Goal: Task Accomplishment & Management: Use online tool/utility

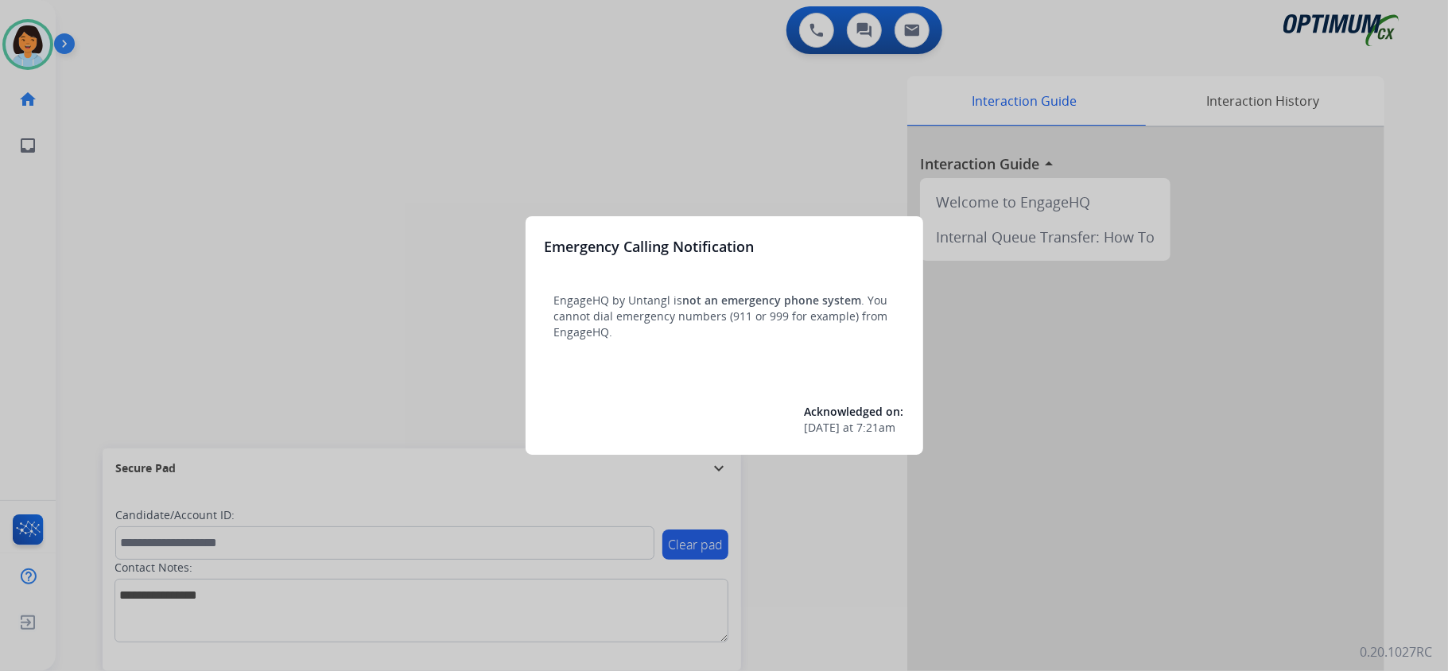
click at [122, 90] on div at bounding box center [724, 335] width 1448 height 671
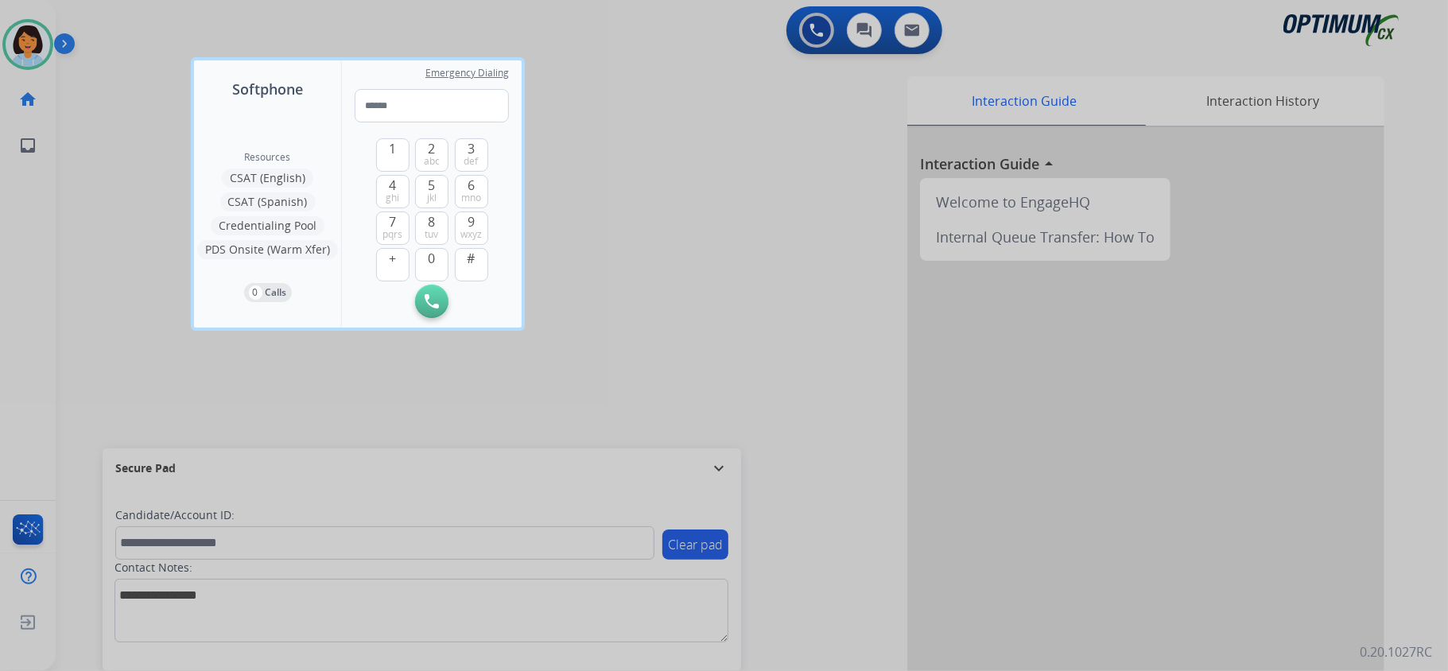
click at [378, 398] on div at bounding box center [724, 335] width 1448 height 671
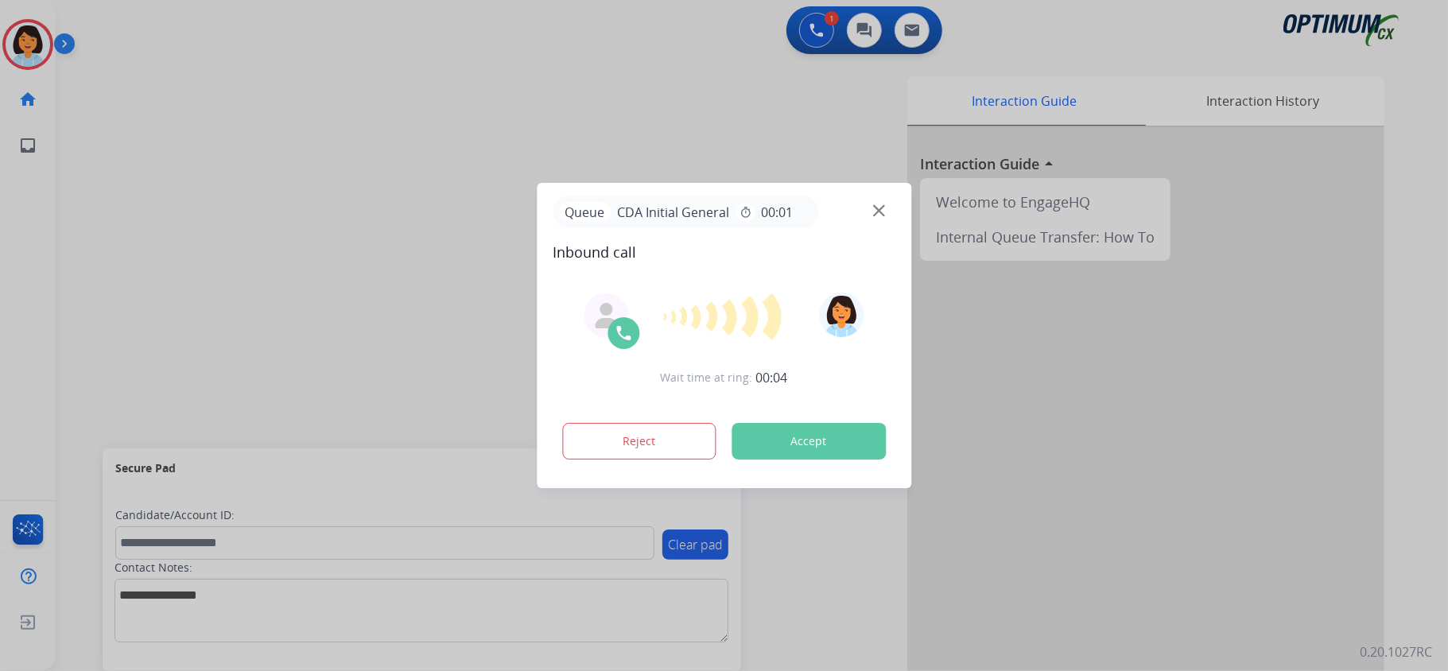
click at [307, 211] on div at bounding box center [724, 335] width 1448 height 671
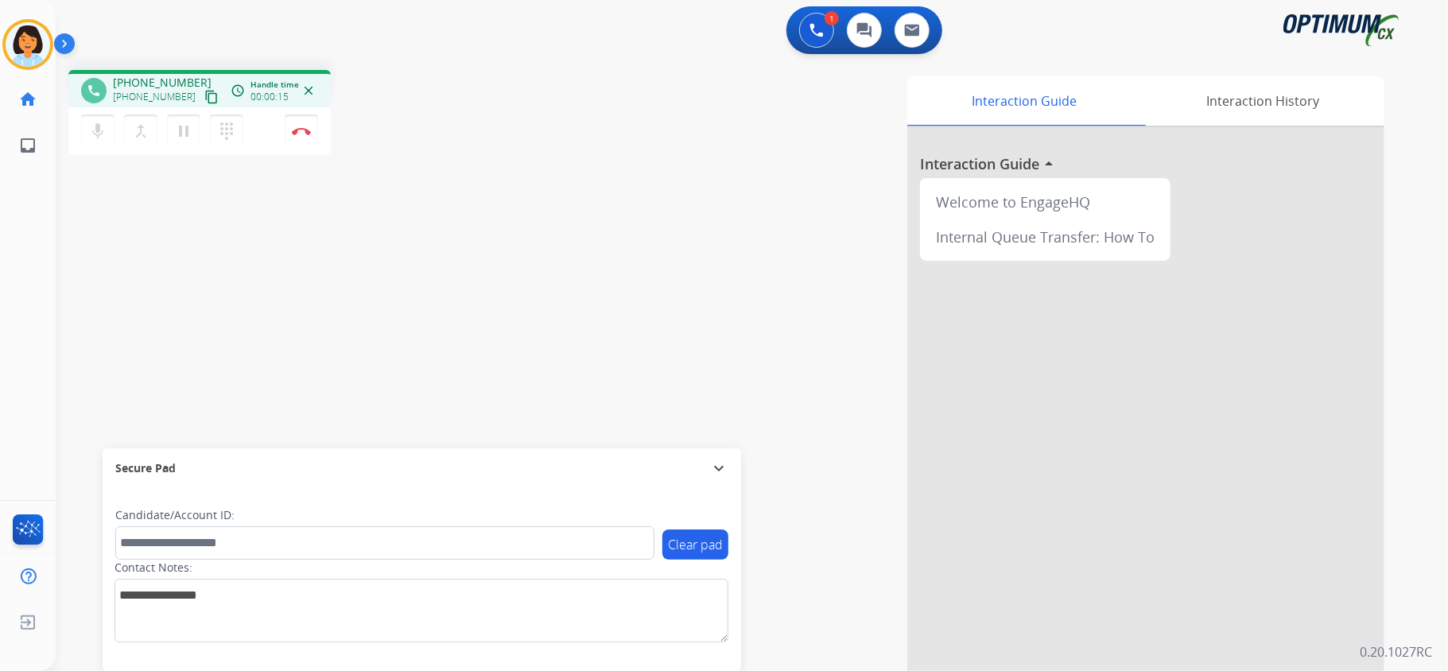
click at [204, 96] on mat-icon "content_copy" at bounding box center [211, 97] width 14 height 14
click at [296, 131] on img at bounding box center [301, 131] width 19 height 8
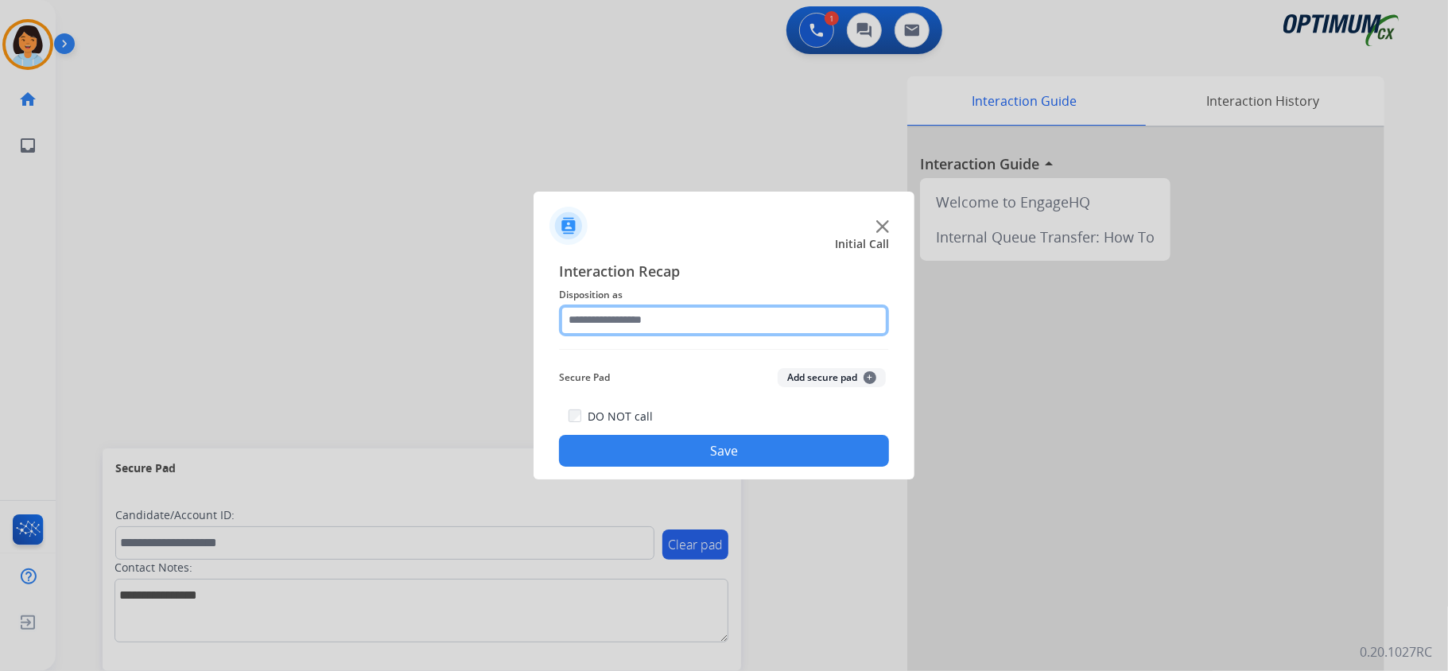
click at [682, 328] on input "text" at bounding box center [724, 321] width 330 height 32
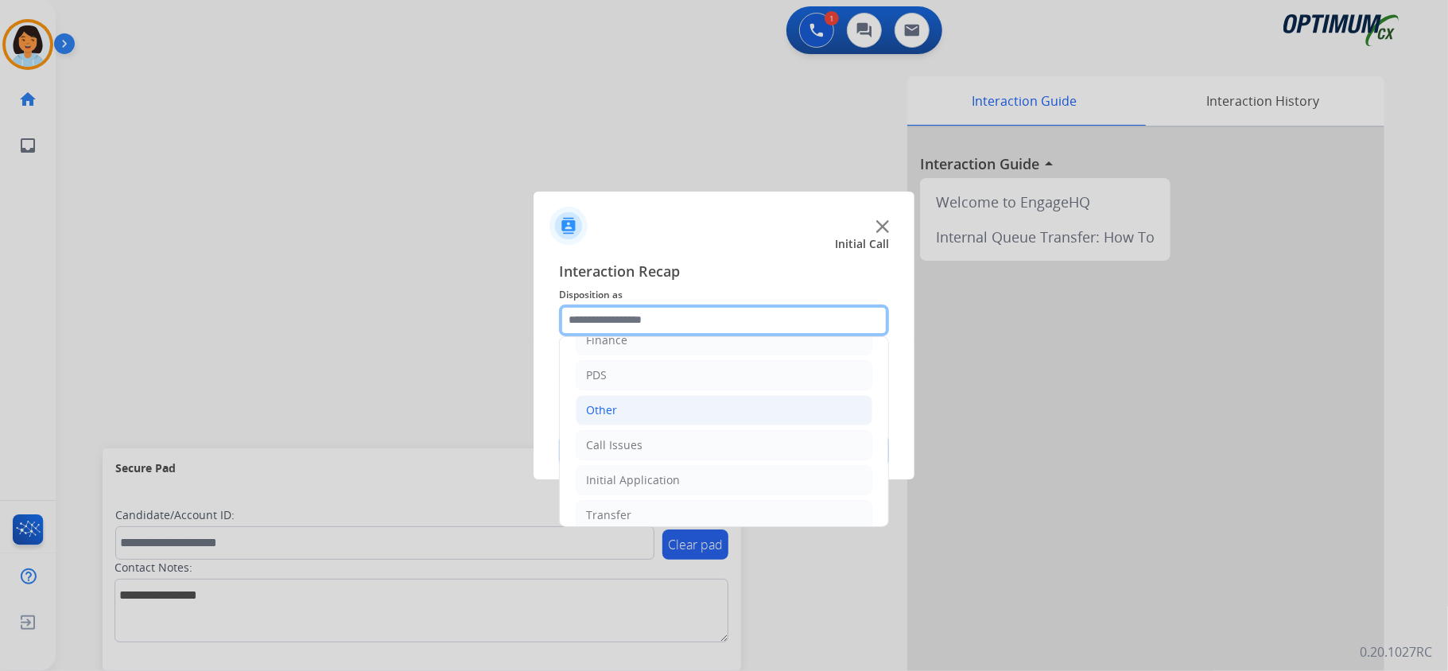
scroll to position [112, 0]
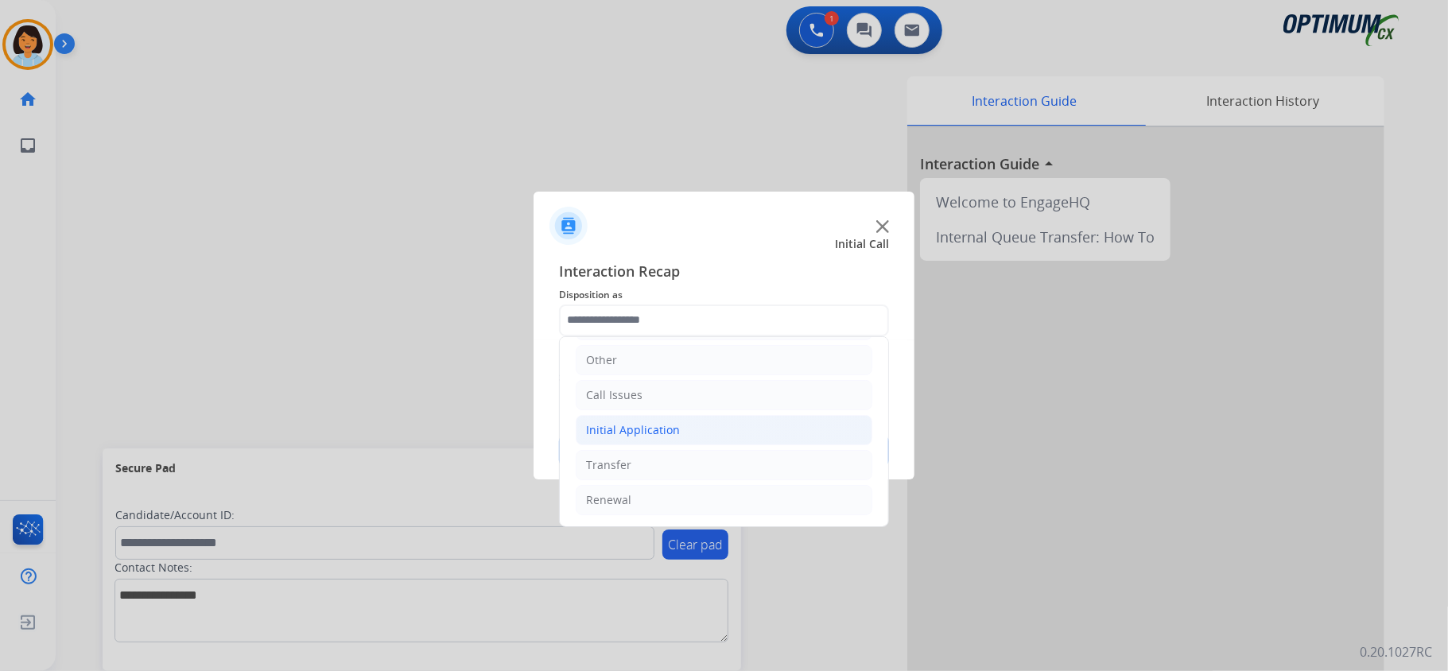
click at [653, 431] on div "Initial Application" at bounding box center [633, 430] width 94 height 16
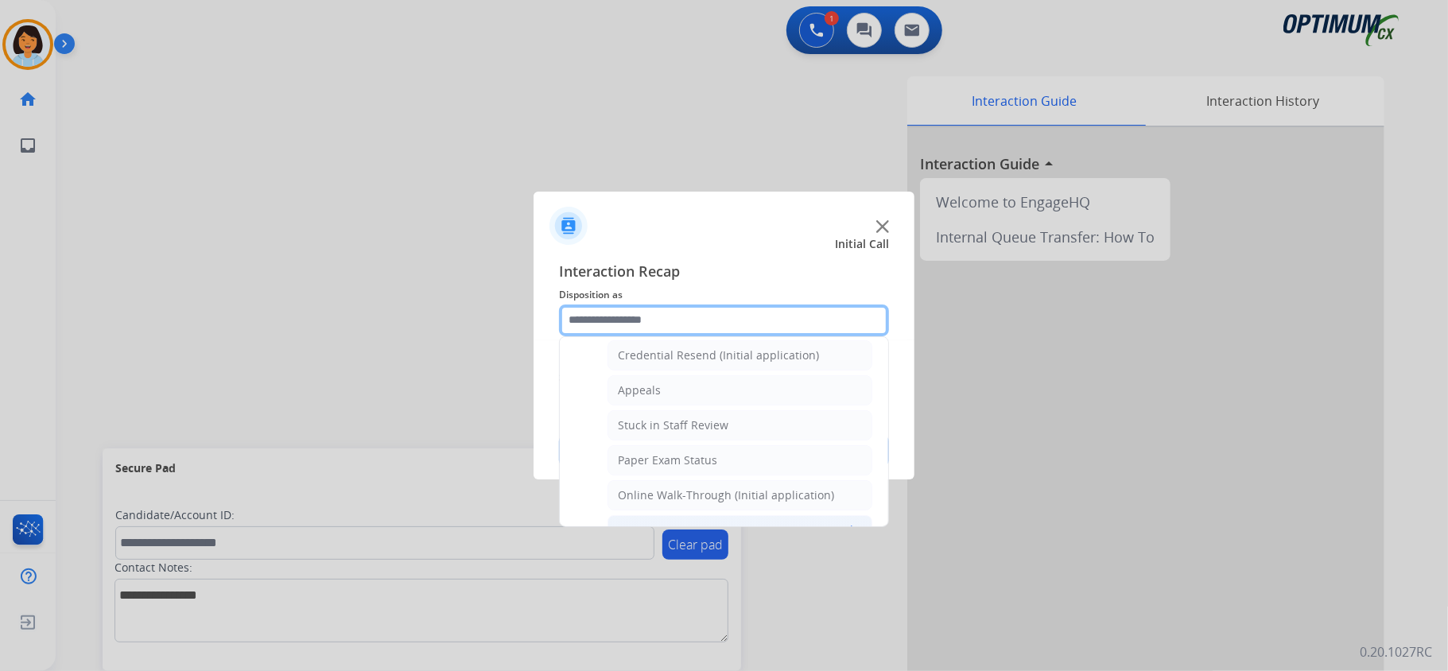
scroll to position [324, 0]
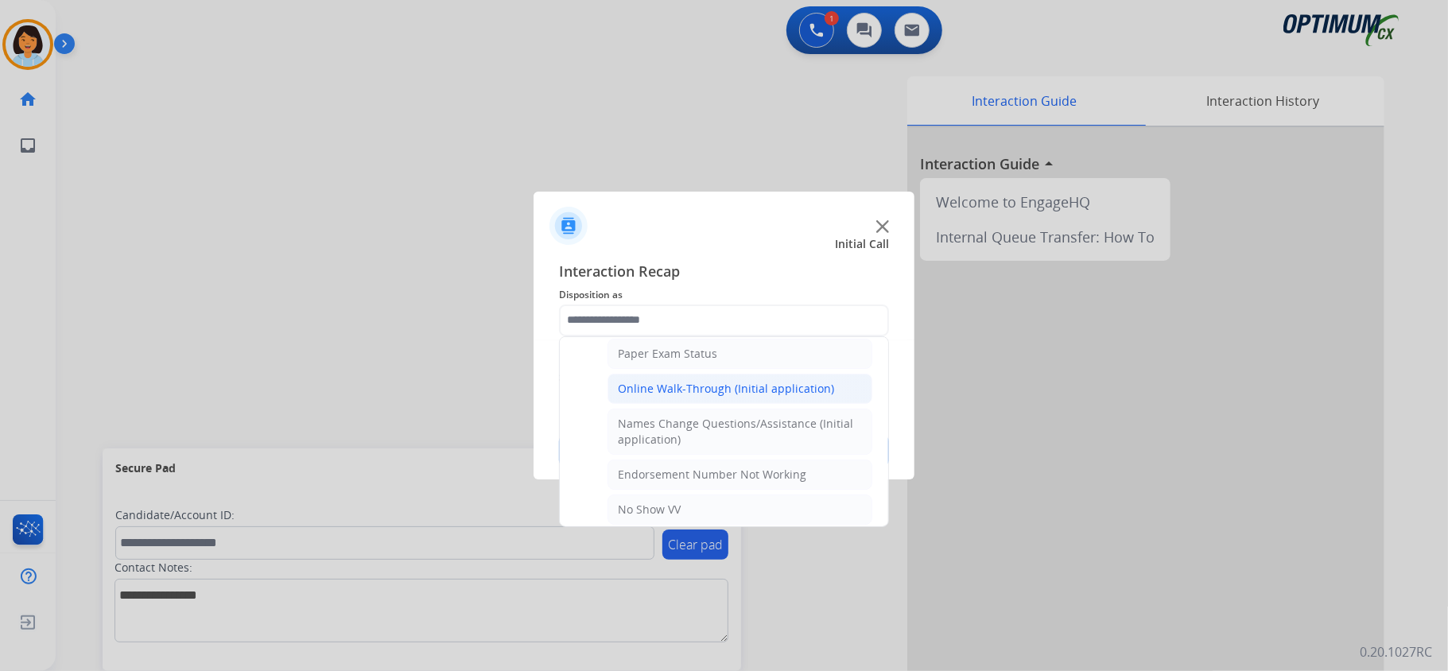
click at [725, 397] on div "Online Walk-Through (Initial application)" at bounding box center [726, 389] width 216 height 16
type input "**********"
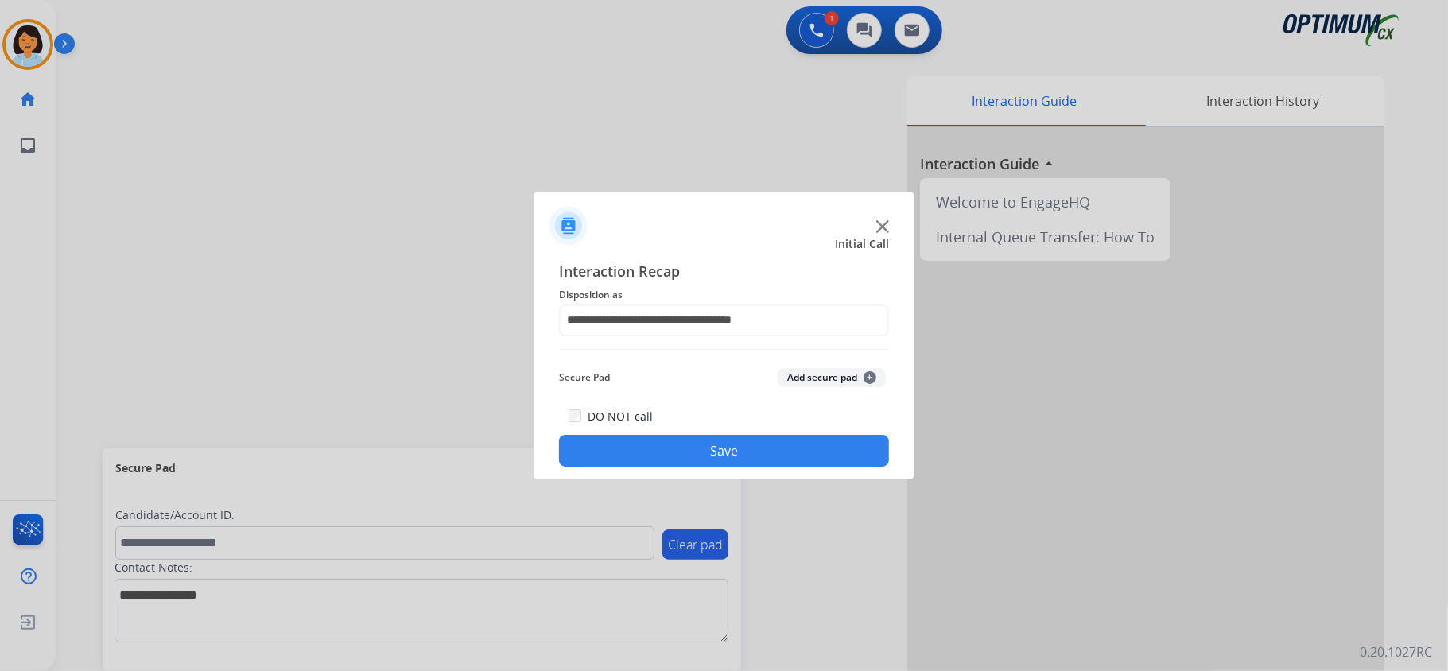
click at [716, 441] on button "Save" at bounding box center [724, 451] width 330 height 32
